Goal: Task Accomplishment & Management: Use online tool/utility

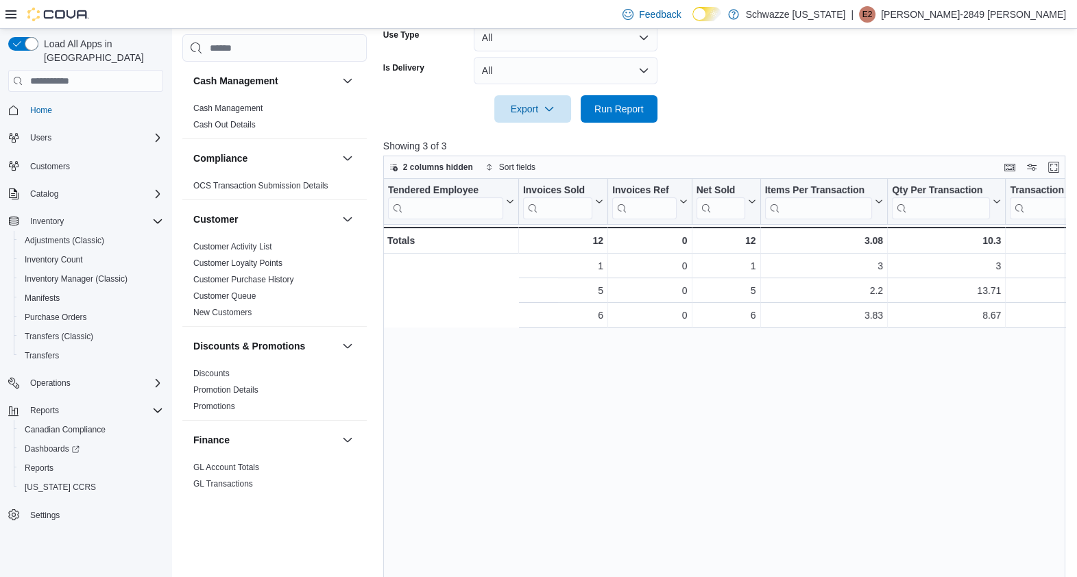
scroll to position [0, 294]
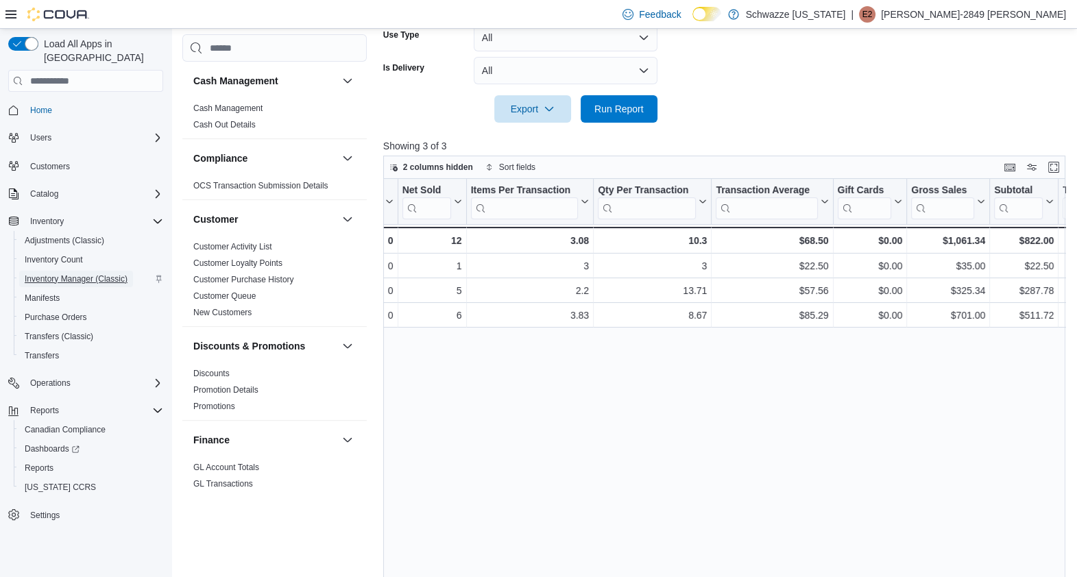
click at [112, 274] on span "Inventory Manager (Classic)" at bounding box center [76, 279] width 103 height 11
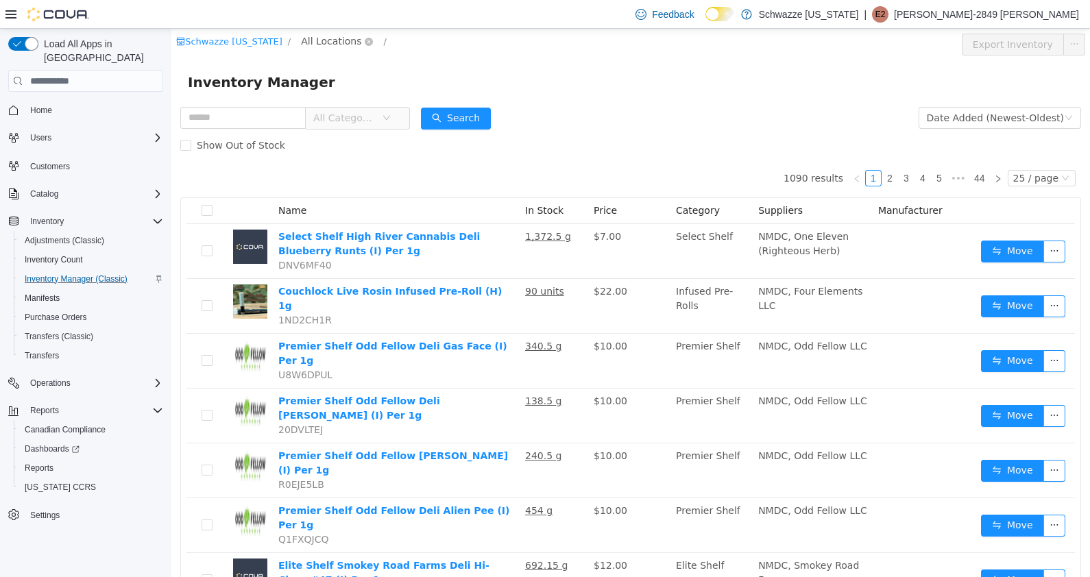
click at [339, 38] on span "All Locations" at bounding box center [331, 41] width 60 height 15
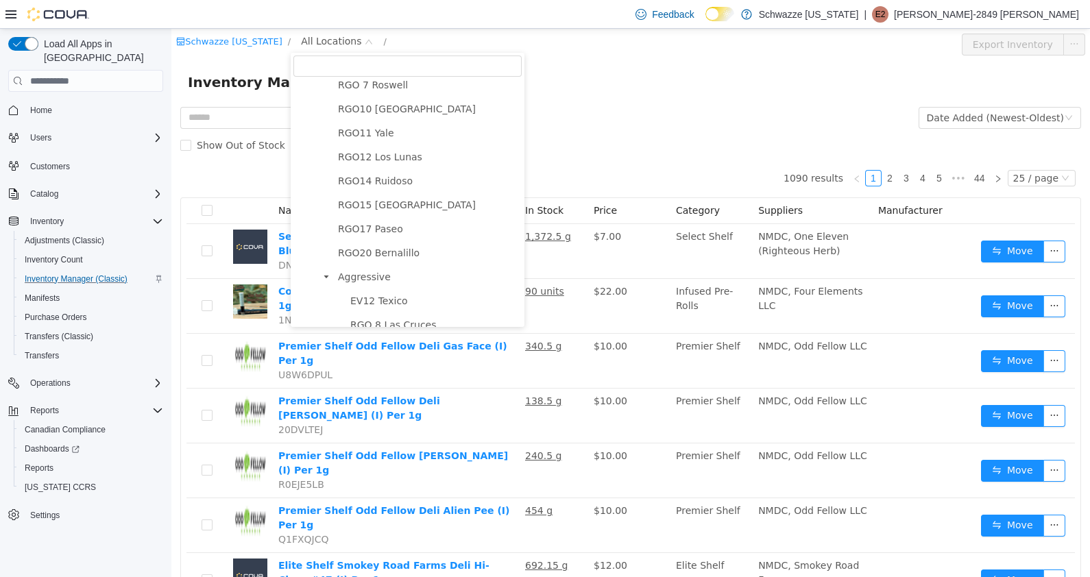
scroll to position [747, 0]
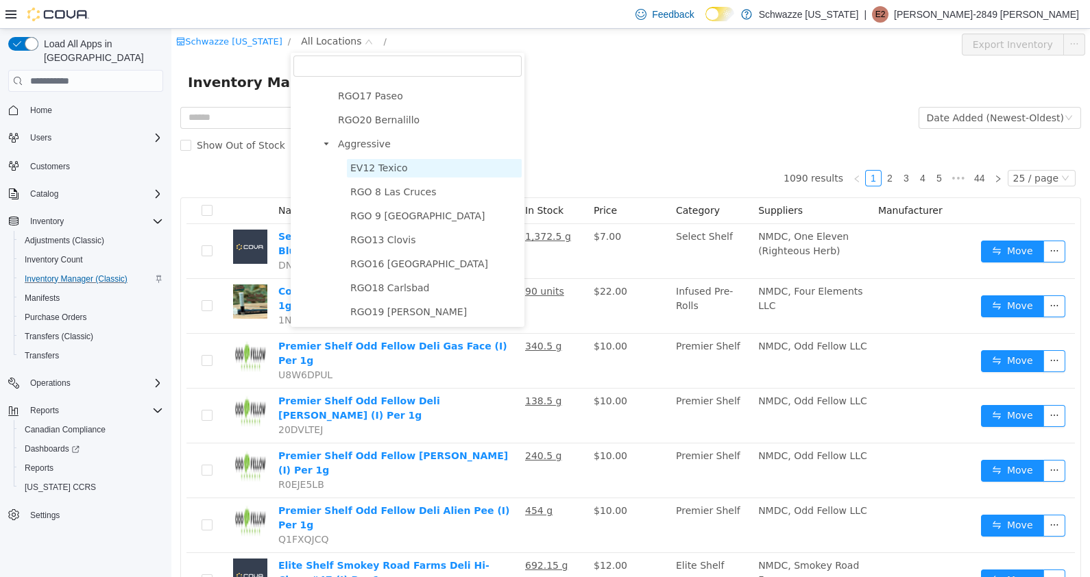
click at [373, 162] on span "EV12 Texico" at bounding box center [379, 167] width 58 height 11
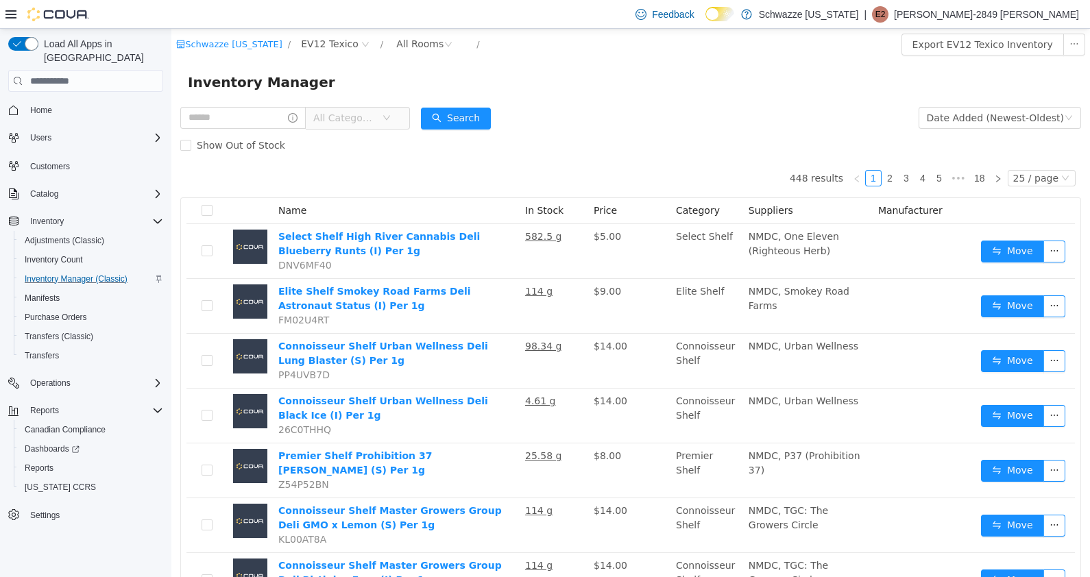
click at [236, 106] on div "All Categories" at bounding box center [295, 117] width 230 height 27
click at [236, 107] on input "text" at bounding box center [242, 118] width 125 height 22
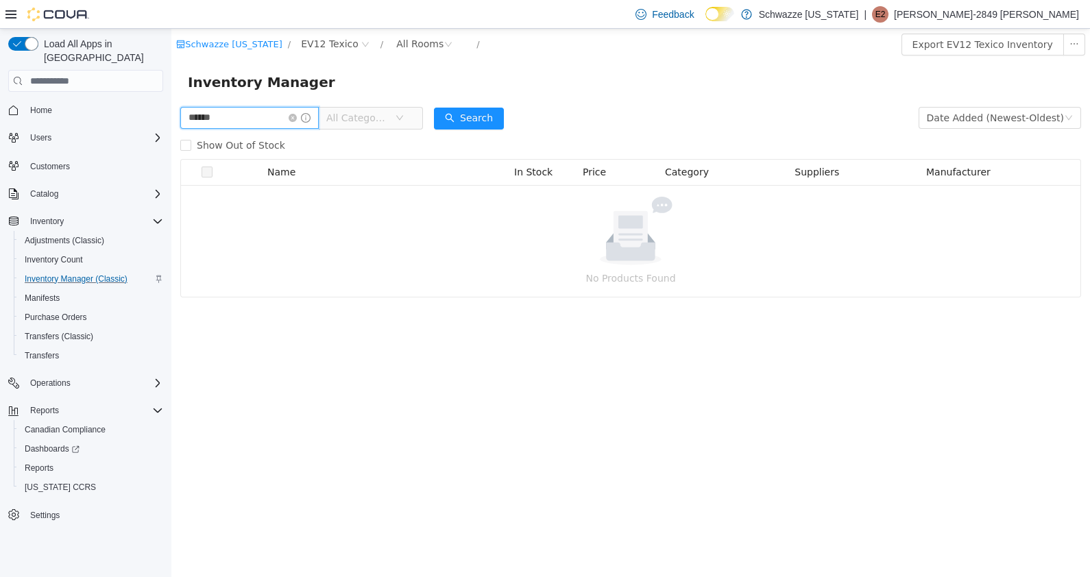
type input "******"
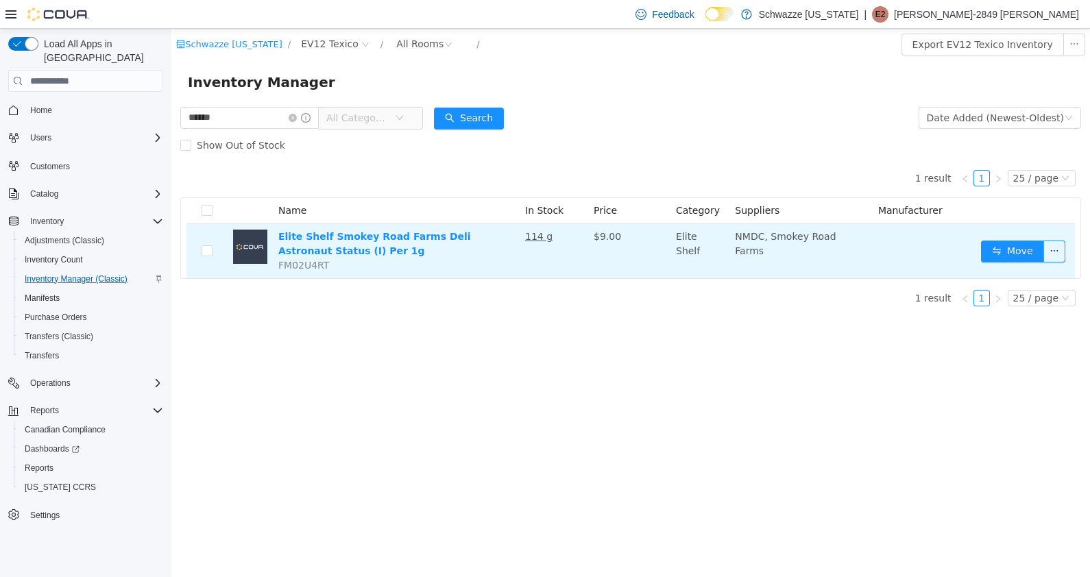
click at [1006, 263] on td "Move" at bounding box center [1024, 251] width 99 height 54
click at [1034, 250] on button "Move" at bounding box center [1012, 252] width 63 height 22
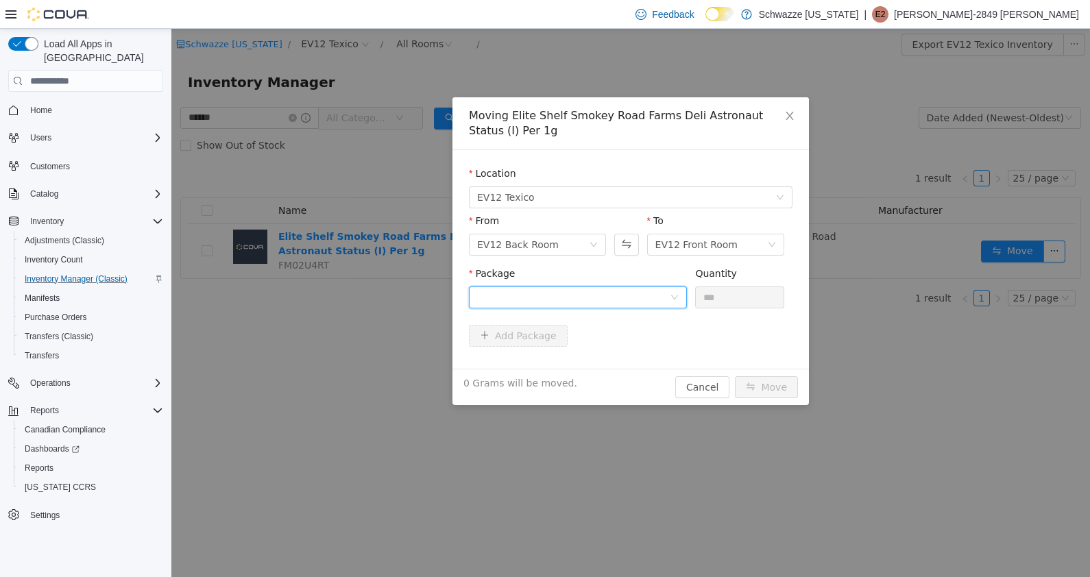
click at [634, 304] on div at bounding box center [573, 297] width 193 height 21
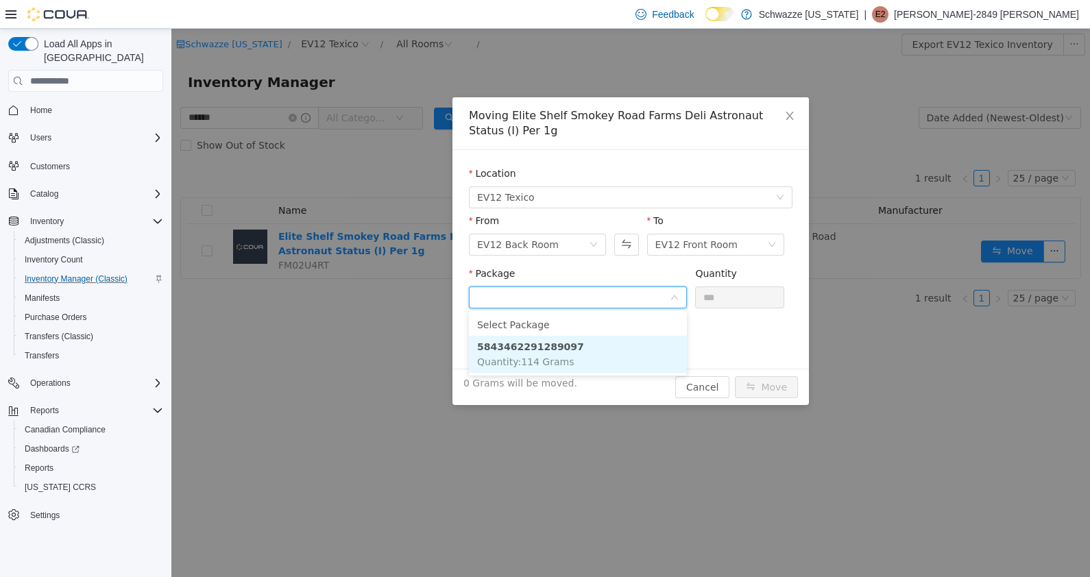
click at [562, 354] on li "5843462291289097 Quantity : 114 Grams" at bounding box center [578, 354] width 218 height 37
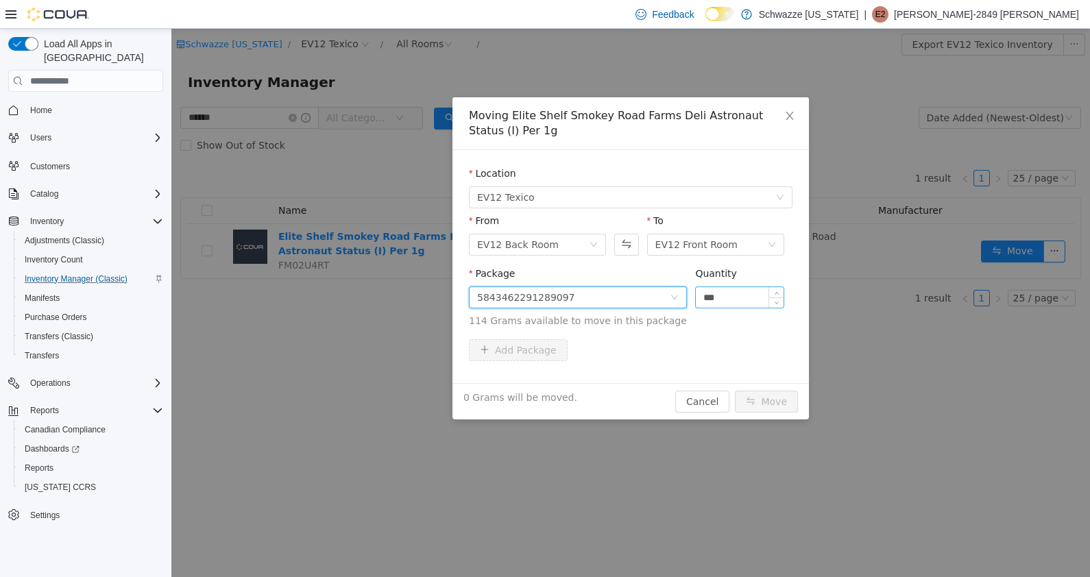
click at [729, 294] on input "***" at bounding box center [740, 297] width 88 height 21
type input "*"
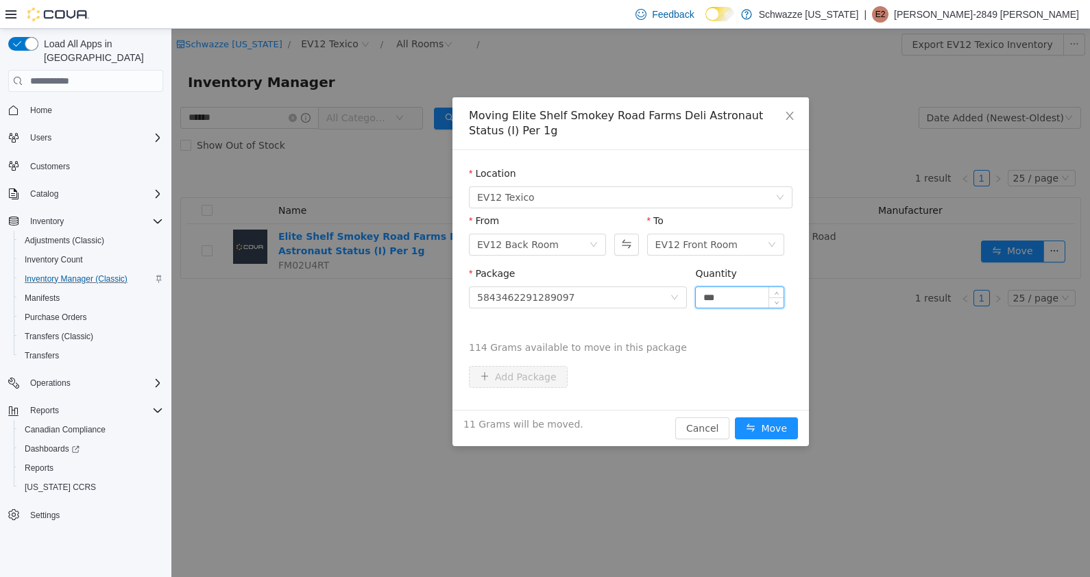
type input "***"
click at [735, 417] on button "Move" at bounding box center [766, 428] width 63 height 22
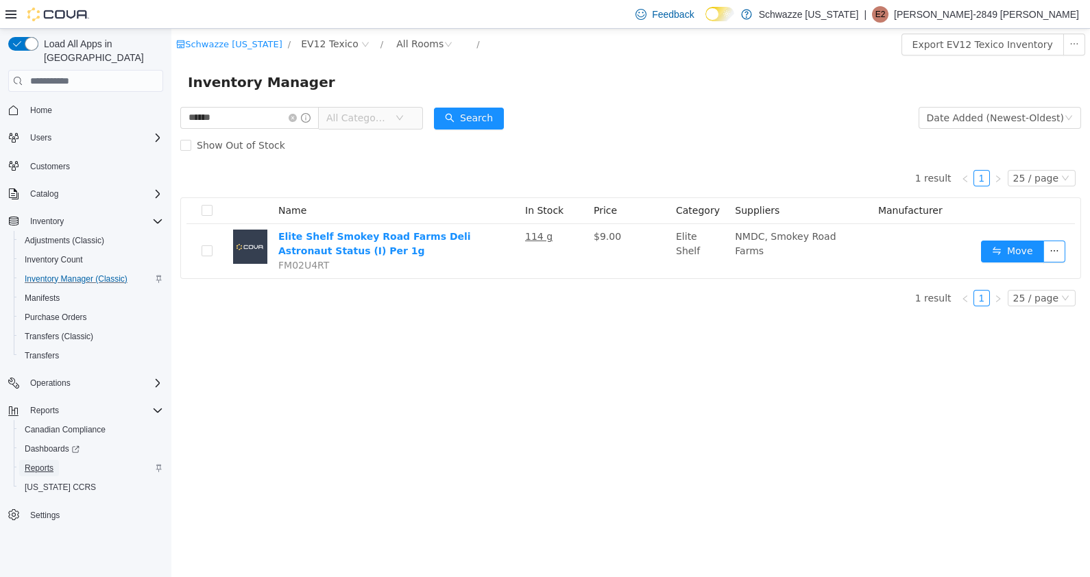
click at [38, 463] on span "Reports" at bounding box center [39, 468] width 29 height 11
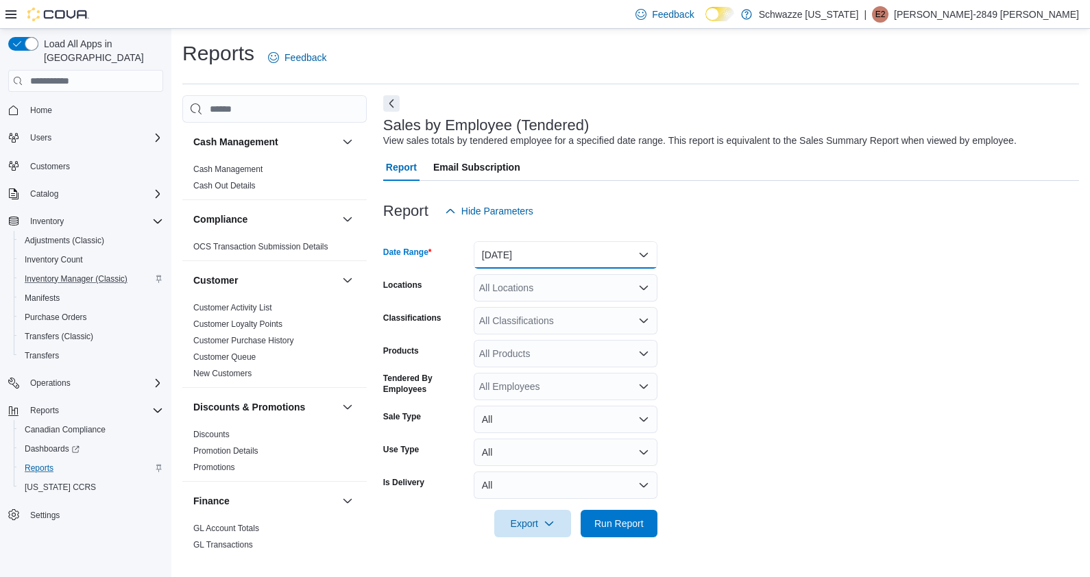
click at [600, 260] on button "[DATE]" at bounding box center [566, 254] width 184 height 27
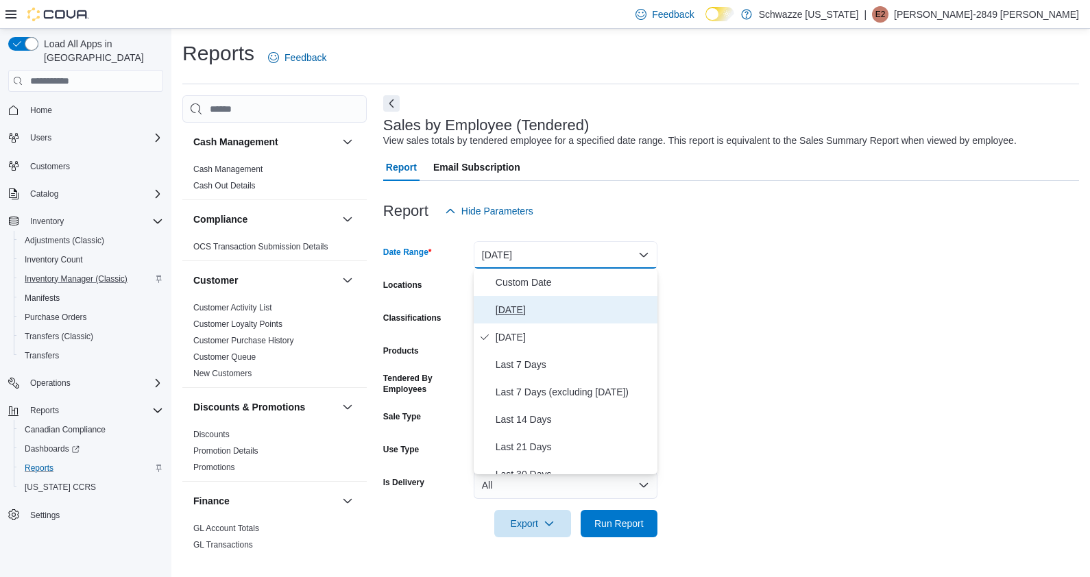
click at [575, 308] on span "[DATE]" at bounding box center [574, 310] width 156 height 16
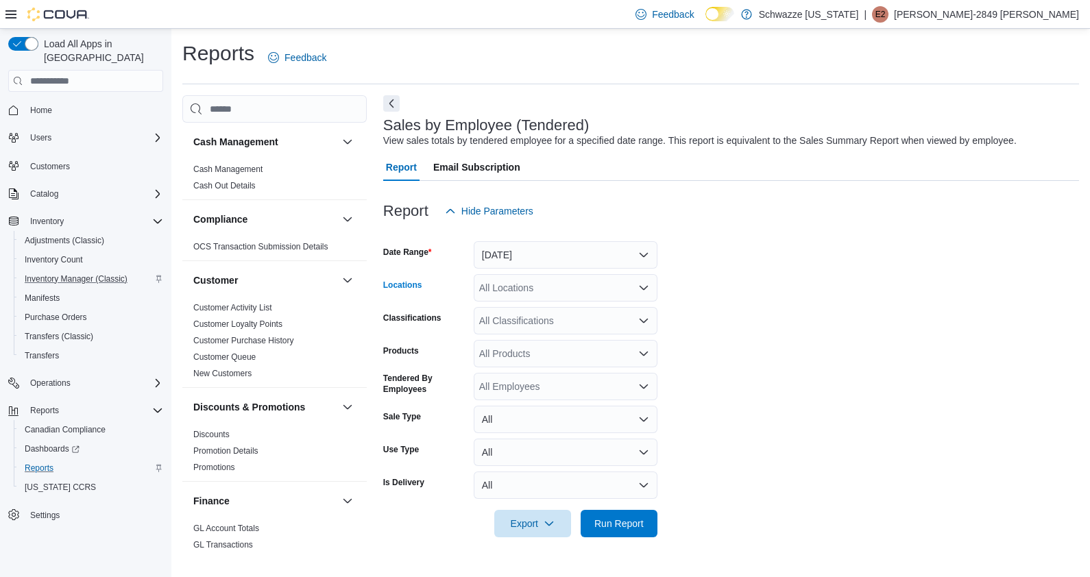
click at [620, 288] on div "All Locations" at bounding box center [566, 287] width 184 height 27
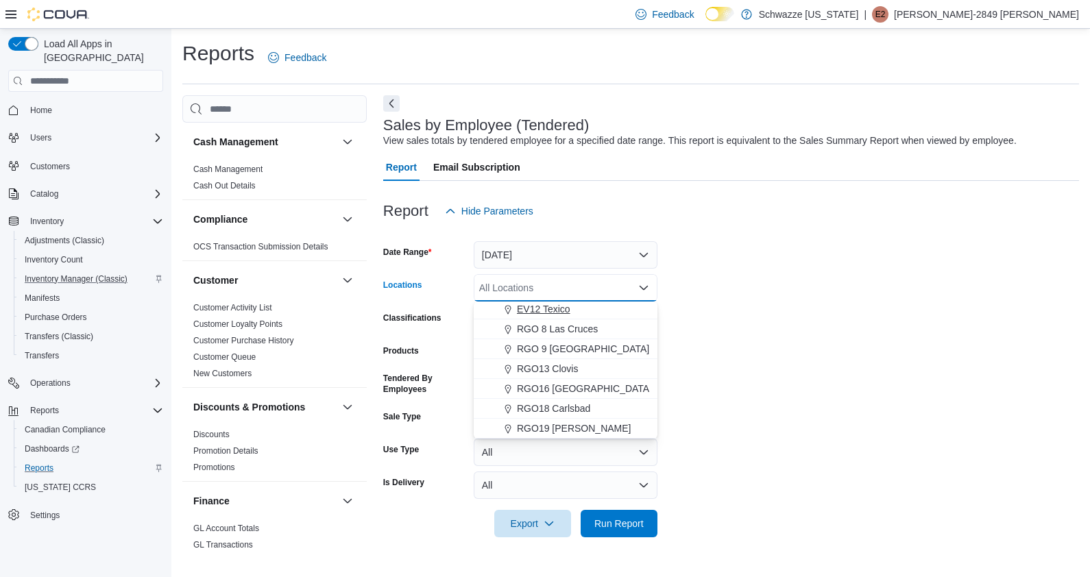
click at [577, 309] on div "EV12 Texico" at bounding box center [565, 309] width 167 height 14
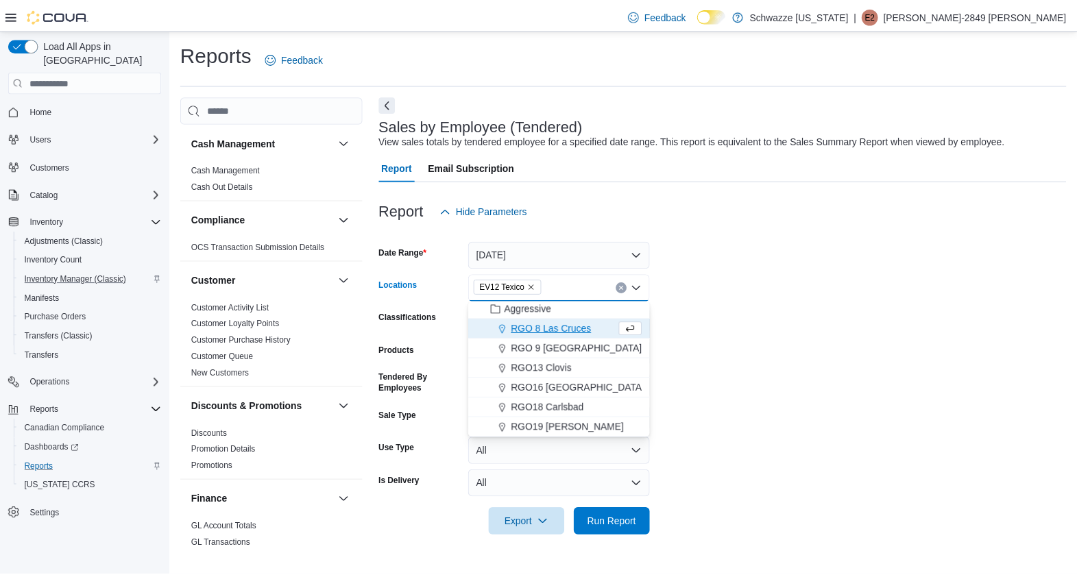
scroll to position [657, 0]
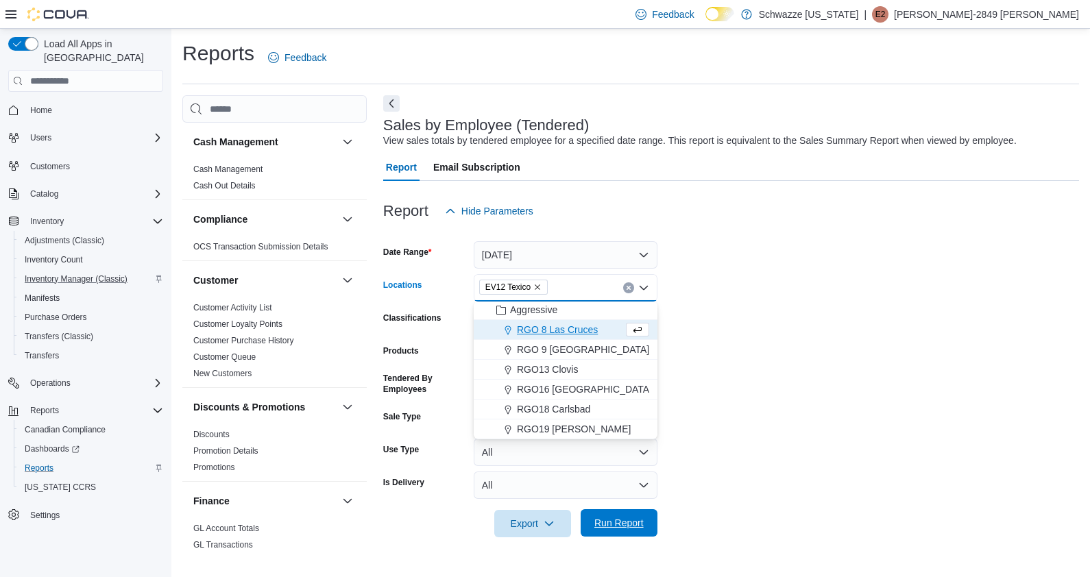
click at [629, 520] on span "Run Report" at bounding box center [618, 523] width 49 height 14
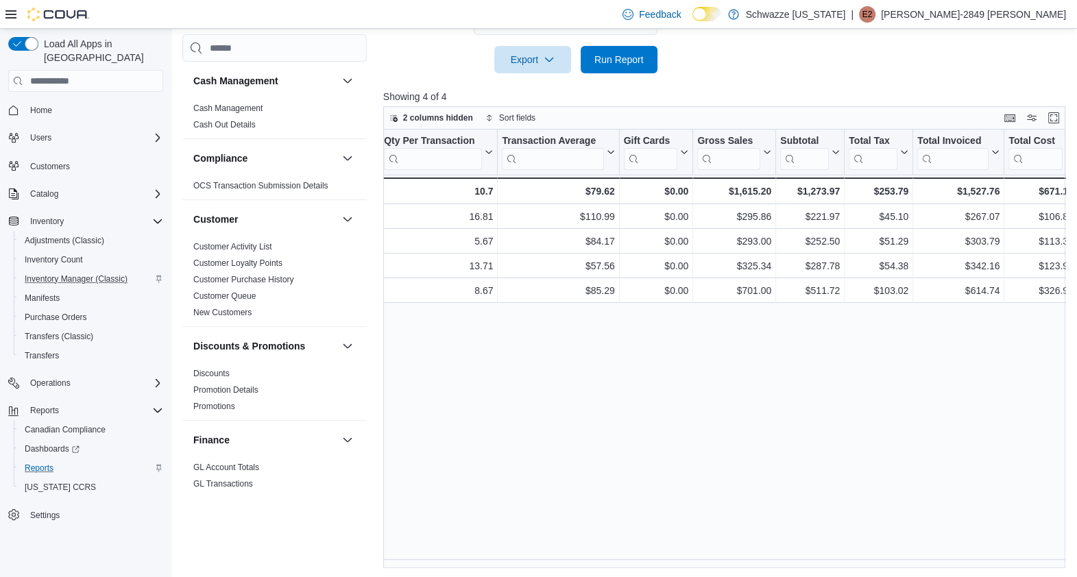
scroll to position [0, 509]
